Goal: Navigation & Orientation: Find specific page/section

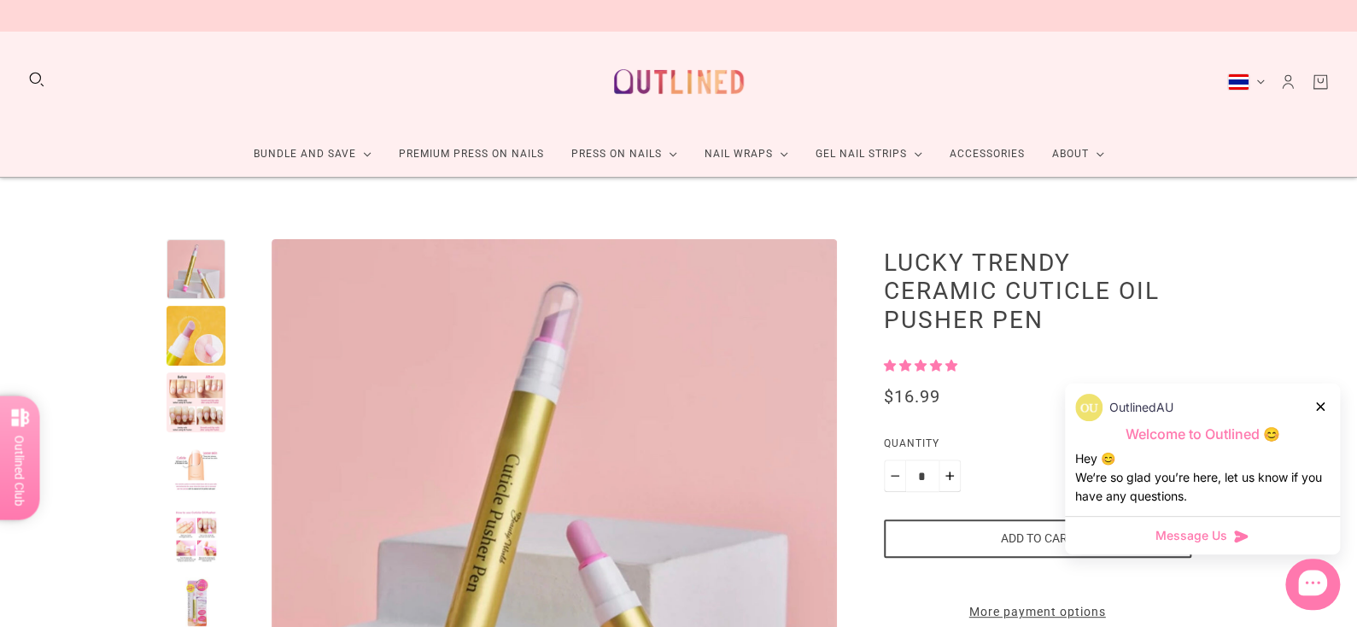
click at [1318, 402] on icon at bounding box center [1320, 406] width 9 height 9
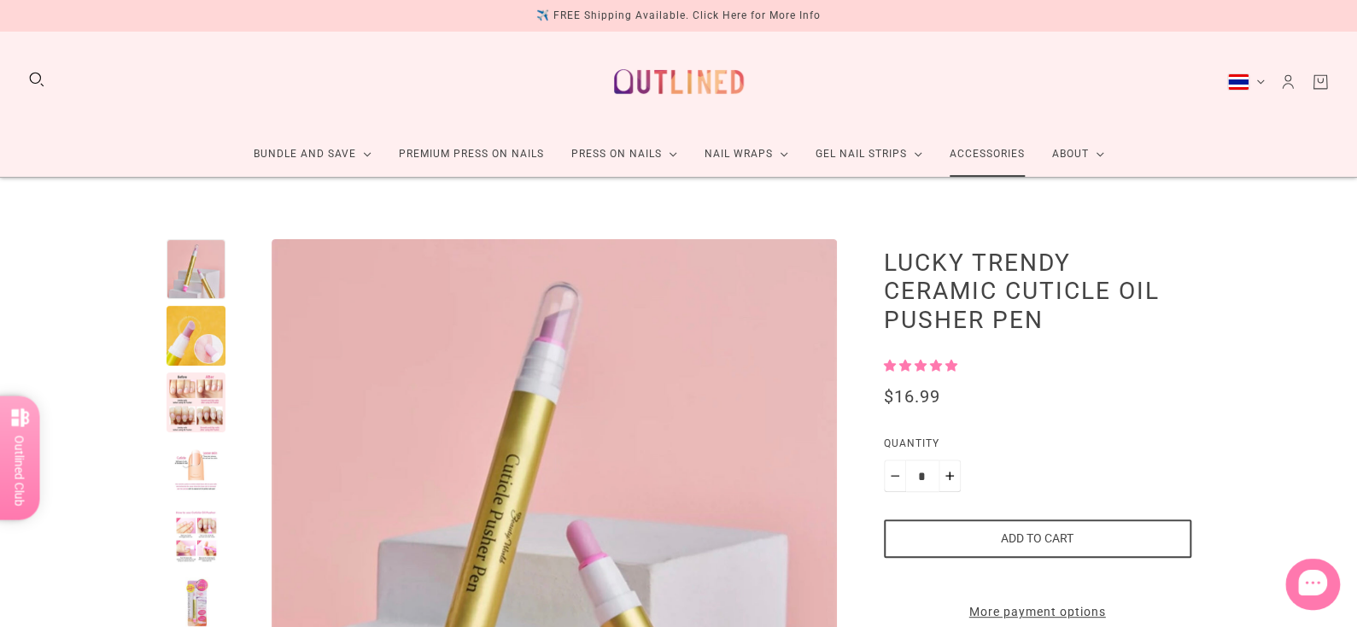
click at [985, 151] on link "Accessories" at bounding box center [987, 153] width 102 height 45
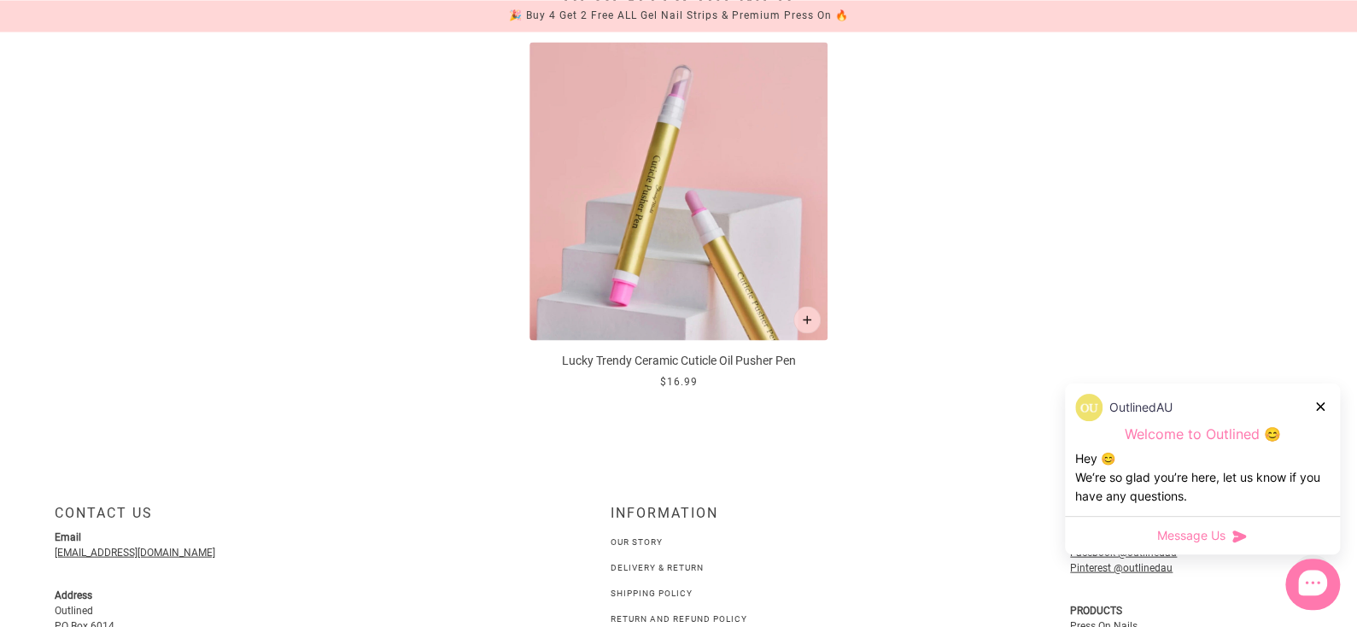
scroll to position [1708, 0]
